Goal: Information Seeking & Learning: Learn about a topic

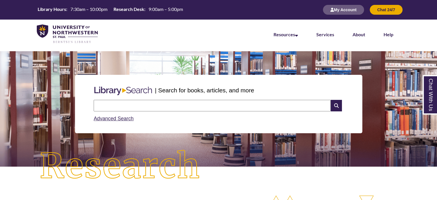
click at [122, 109] on input "text" at bounding box center [212, 105] width 237 height 11
type input "**********"
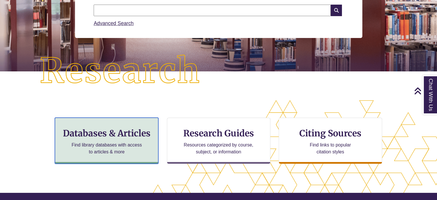
click at [108, 139] on div "Databases & Articles Find library databases with access to articles & more" at bounding box center [106, 141] width 103 height 46
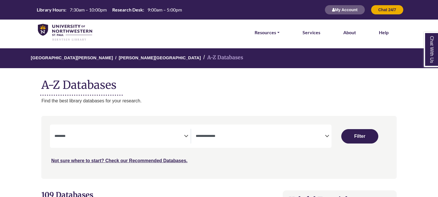
select select "Database Subject Filter"
select select "Database Types Filter"
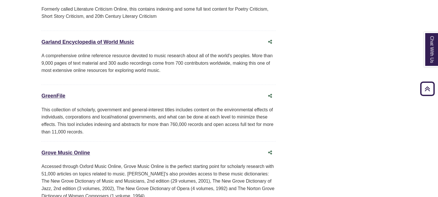
scroll to position [2431, 0]
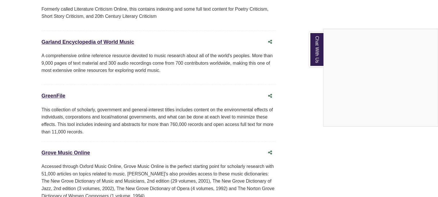
click at [64, 132] on div "Chat With Us" at bounding box center [219, 98] width 438 height 197
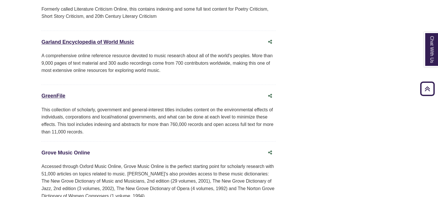
click at [52, 150] on link "Grove Music Online This link opens in a new window" at bounding box center [65, 153] width 49 height 6
